Goal: Navigation & Orientation: Find specific page/section

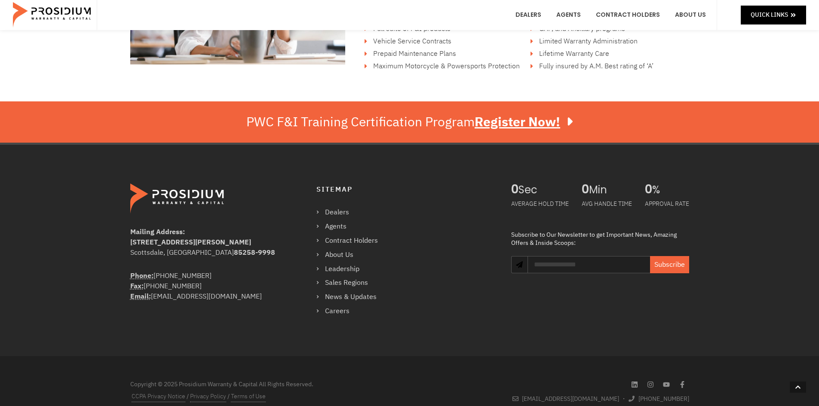
scroll to position [1502, 0]
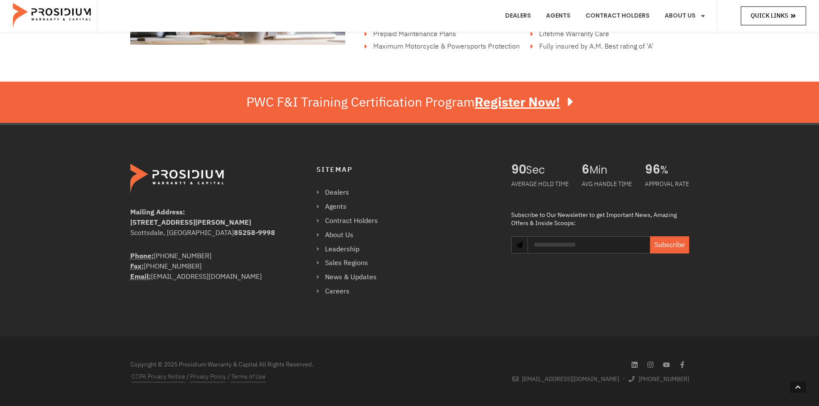
click at [752, 14] on span "Quick Links" at bounding box center [768, 15] width 37 height 11
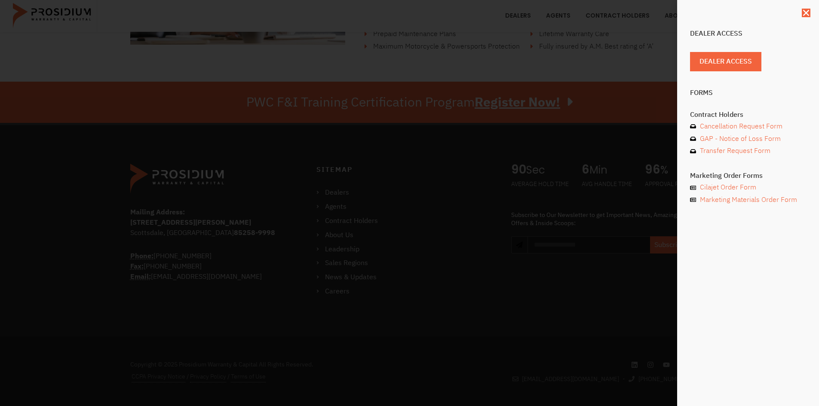
click at [599, 287] on div "Dealer Access Dealer Access Forms Contract Holders Cancellation Request Form GA…" at bounding box center [409, 203] width 819 height 406
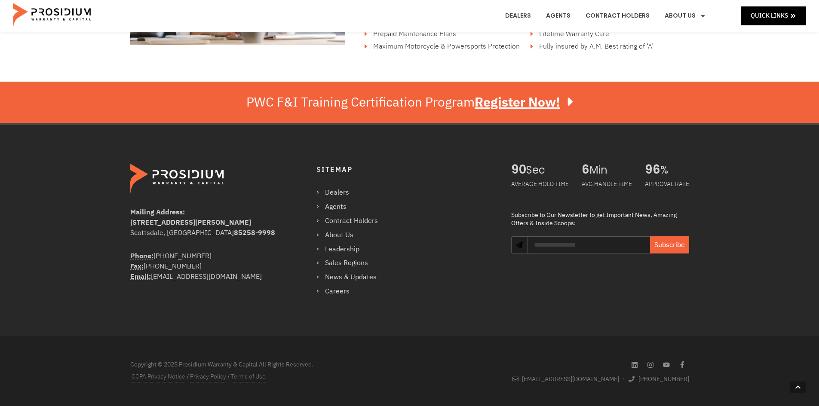
click at [3, 235] on div "Mailing Address: 8790 E Via De Ventura #4427 Scottsdale, AZ 85258-9998 Phone: (…" at bounding box center [409, 230] width 819 height 214
click at [811, 256] on div "Mailing Address: 8790 E Via De Ventura #4427 Scottsdale, AZ 85258-9998 Phone: (…" at bounding box center [409, 230] width 819 height 214
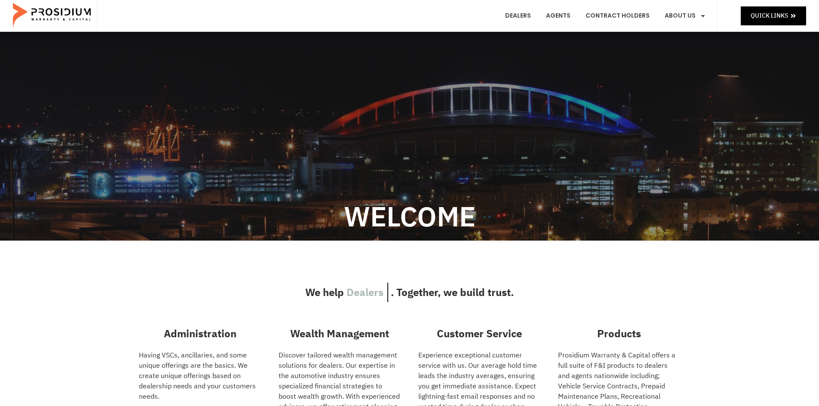
scroll to position [0, 0]
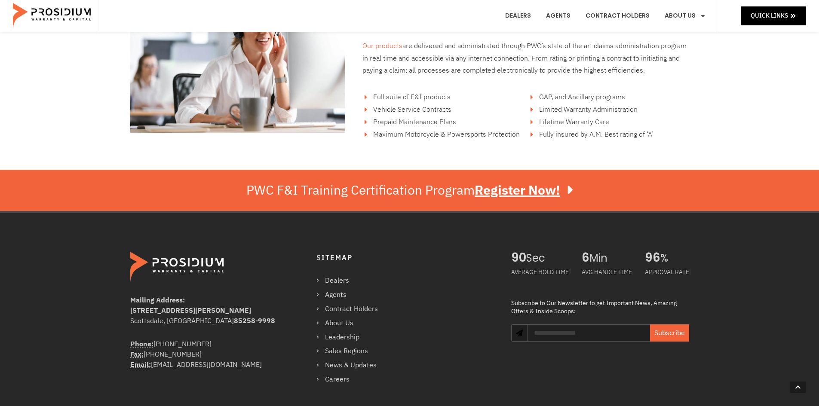
scroll to position [1502, 0]
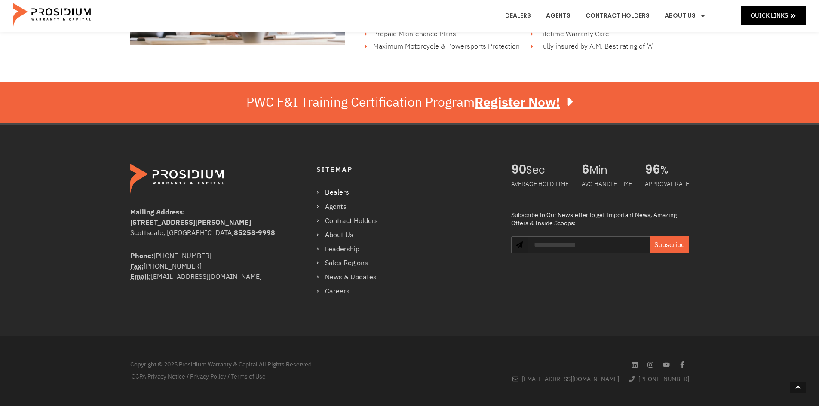
click at [329, 192] on link "Dealers" at bounding box center [351, 192] width 70 height 12
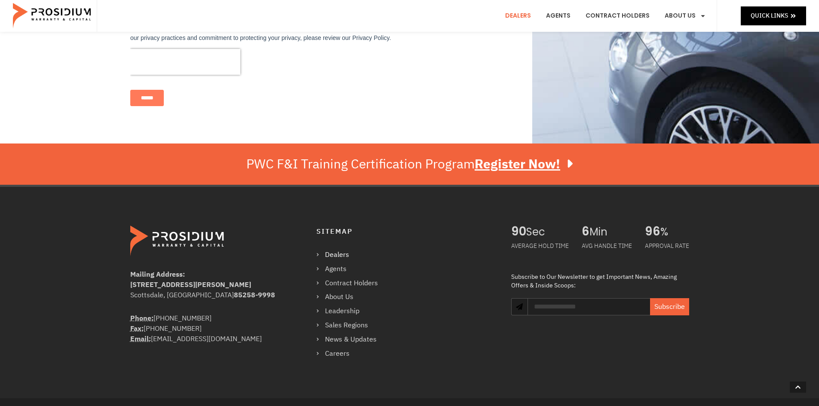
scroll to position [635, 0]
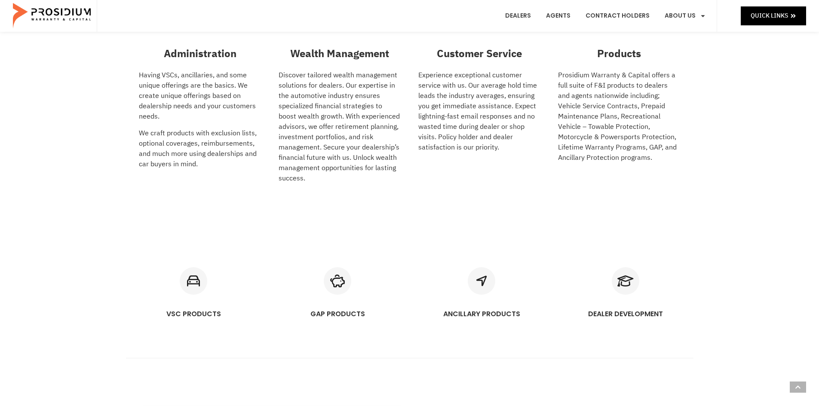
scroll to position [215, 0]
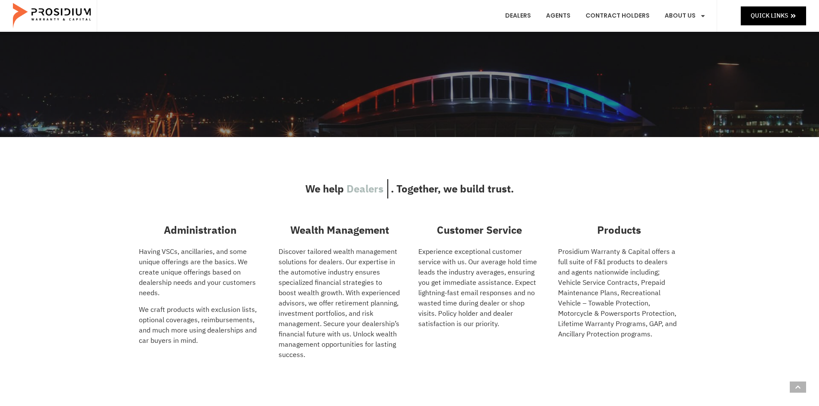
click at [275, 24] on div "Dealers Agents Contract Holders About Us Products News & Updates Leadership Car…" at bounding box center [407, 16] width 620 height 32
